Goal: Complete application form: Complete application form

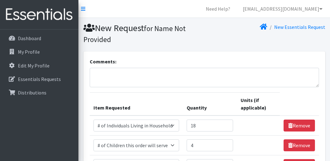
select select "6076"
select select "13431"
select select "5753"
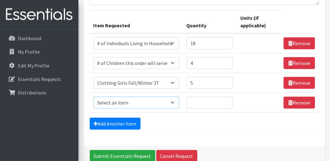
click at [174, 102] on select "Select an item # of Children this order will serve # of Individuals Living in H…" at bounding box center [136, 103] width 86 height 12
select select "1971"
click at [93, 97] on select "Select an item # of Children this order will serve # of Individuals Living in H…" at bounding box center [136, 103] width 86 height 12
type input "1"
click at [225, 100] on input "1" at bounding box center [208, 103] width 46 height 12
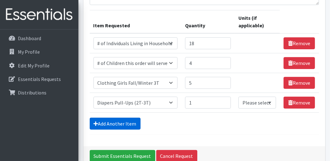
click at [128, 120] on link "Add Another Item" at bounding box center [115, 124] width 51 height 12
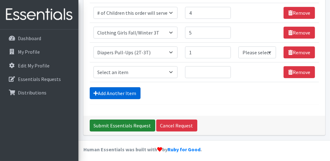
scroll to position [133, 0]
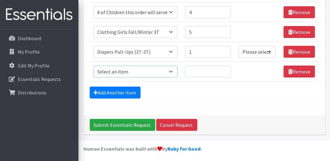
click at [176, 72] on select "Select an item # of Children this order will serve # of Individuals Living in H…" at bounding box center [135, 72] width 84 height 12
click at [265, 47] on select "Please select a unit units Packs" at bounding box center [257, 52] width 38 height 12
select select "Pack"
click at [239, 46] on select "Please select a unit units Packs" at bounding box center [257, 52] width 38 height 12
click at [173, 72] on select "Select an item # of Children this order will serve # of Individuals Living in H…" at bounding box center [135, 72] width 84 height 12
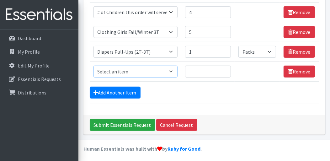
select select "1970"
click at [93, 66] on select "Select an item # of Children this order will serve # of Individuals Living in H…" at bounding box center [135, 72] width 84 height 12
type input "1"
click at [224, 69] on input "1" at bounding box center [208, 72] width 46 height 12
click at [258, 71] on select "Please select a unit units Packs" at bounding box center [257, 72] width 38 height 12
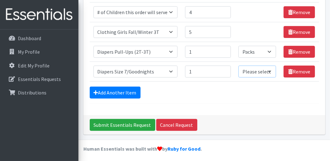
select select "Pack"
click at [239, 66] on select "Please select a unit units Packs" at bounding box center [257, 72] width 38 height 12
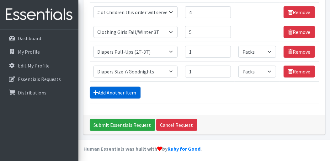
click at [132, 92] on link "Add Another Item" at bounding box center [115, 93] width 51 height 12
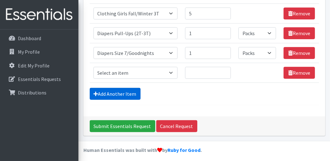
scroll to position [153, 0]
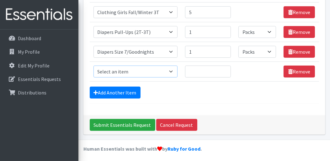
click at [176, 71] on select "Select an item # of Children this order will serve # of Individuals Living in H…" at bounding box center [135, 72] width 84 height 12
select select "1965"
click at [93, 66] on select "Select an item # of Children this order will serve # of Individuals Living in H…" at bounding box center [135, 72] width 84 height 12
type input "1"
click at [225, 70] on input "1" at bounding box center [208, 72] width 46 height 12
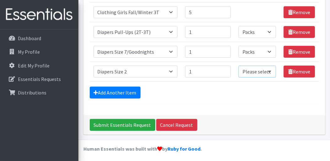
click at [251, 71] on select "Please select a unit units Packs" at bounding box center [257, 72] width 38 height 12
select select "Pack"
click at [239, 66] on select "Please select a unit units Packs" at bounding box center [257, 72] width 38 height 12
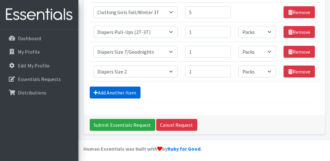
click at [127, 88] on link "Add Another Item" at bounding box center [115, 93] width 51 height 12
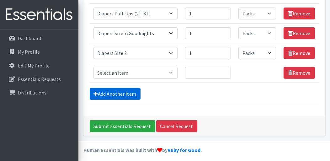
scroll to position [172, 0]
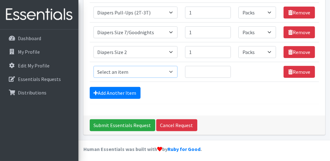
click at [175, 72] on select "Select an item # of Children this order will serve # of Individuals Living in H…" at bounding box center [135, 72] width 84 height 12
click at [93, 66] on select "Select an item # of Children this order will serve # of Individuals Living in H…" at bounding box center [135, 72] width 84 height 12
click at [174, 69] on select "Select an item # of Children this order will serve # of Individuals Living in H…" at bounding box center [135, 72] width 84 height 12
click at [93, 66] on select "Select an item # of Children this order will serve # of Individuals Living in H…" at bounding box center [135, 72] width 84 height 12
click at [173, 68] on select "Select an item # of Children this order will serve # of Individuals Living in H…" at bounding box center [135, 72] width 84 height 12
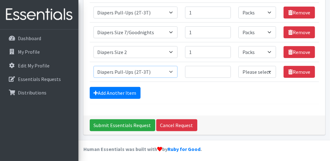
select select "1966"
click at [93, 66] on select "Select an item # of Children this order will serve # of Individuals Living in H…" at bounding box center [135, 72] width 84 height 12
type input "1"
click at [223, 69] on input "1" at bounding box center [208, 72] width 46 height 12
click at [251, 73] on select "Please select a unit units Packs" at bounding box center [257, 72] width 38 height 12
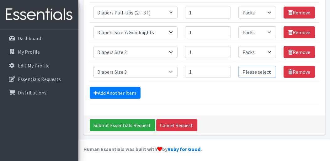
select select "Pack"
click at [239, 66] on select "Please select a unit units Packs" at bounding box center [257, 72] width 38 height 12
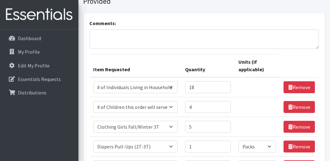
scroll to position [47, 0]
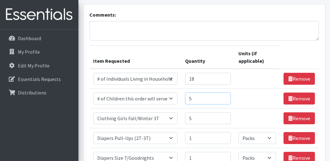
click at [226, 96] on input "5" at bounding box center [208, 99] width 46 height 12
click at [226, 96] on input "6" at bounding box center [208, 99] width 46 height 12
click at [227, 96] on input "7" at bounding box center [208, 99] width 46 height 12
type input "8"
click at [227, 96] on input "8" at bounding box center [208, 99] width 46 height 12
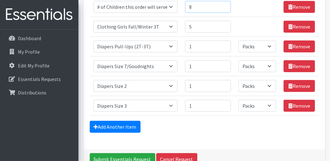
scroll to position [141, 0]
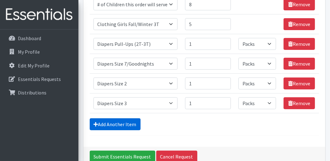
click at [125, 127] on link "Add Another Item" at bounding box center [115, 124] width 51 height 12
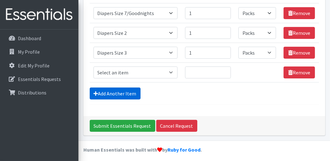
scroll to position [192, 0]
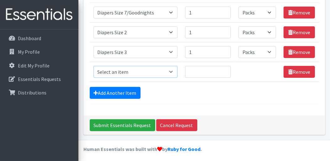
click at [175, 70] on select "Select an item # of Children this order will serve # of Individuals Living in H…" at bounding box center [135, 72] width 84 height 12
